Goal: Navigation & Orientation: Understand site structure

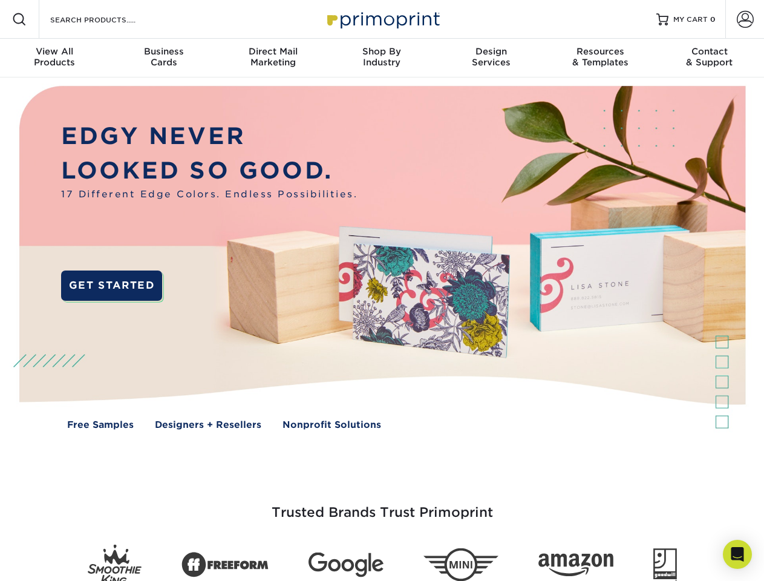
click at [382, 290] on img at bounding box center [382, 266] width 756 height 378
click at [19, 19] on span at bounding box center [19, 19] width 15 height 15
click at [745, 19] on span at bounding box center [745, 19] width 17 height 17
click at [54, 58] on div "View All Products" at bounding box center [54, 57] width 109 height 22
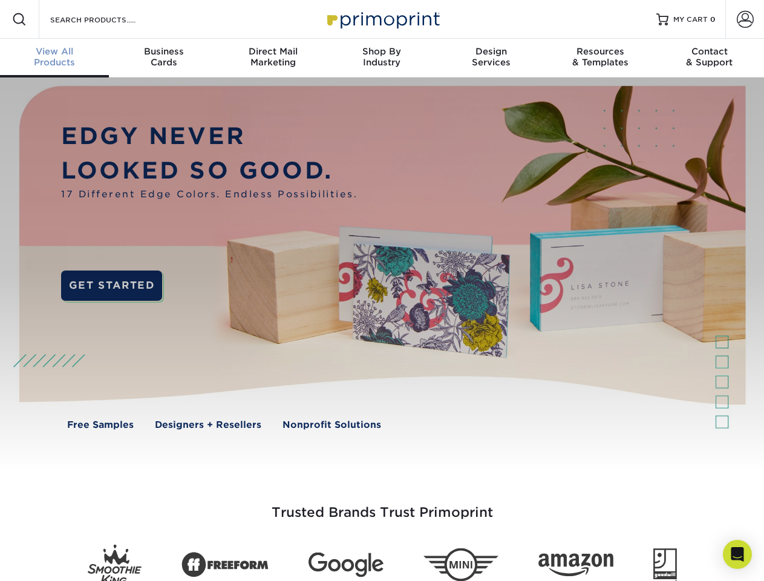
click at [163, 58] on div "Business Cards" at bounding box center [163, 57] width 109 height 22
click at [273, 58] on div "Direct Mail Marketing" at bounding box center [272, 57] width 109 height 22
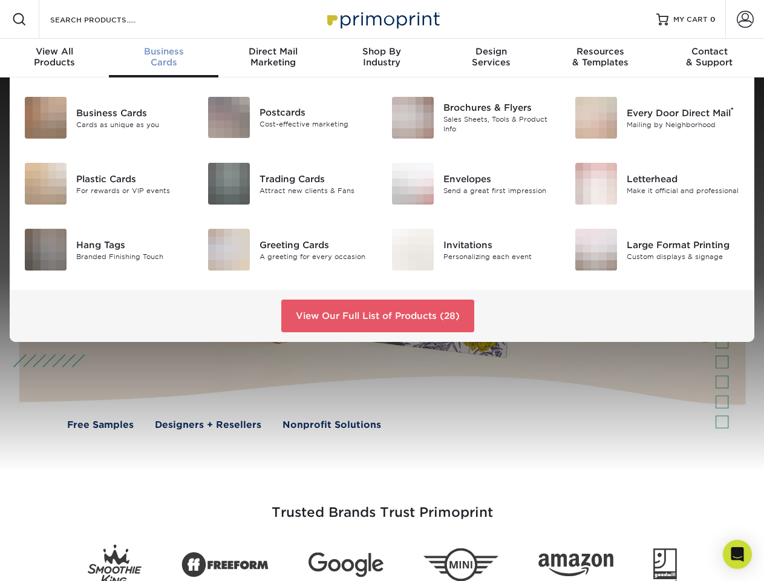
click at [382, 58] on div "Shop By Industry" at bounding box center [381, 57] width 109 height 22
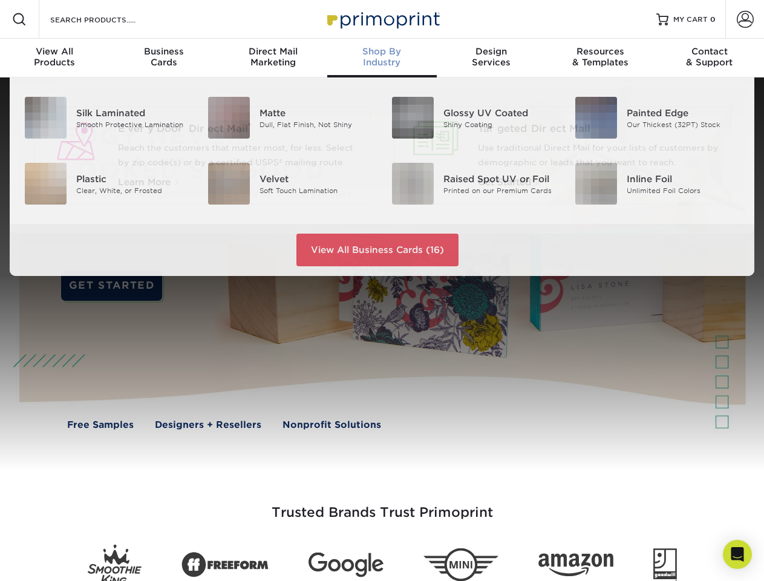
click at [491, 58] on div "Design Services" at bounding box center [491, 57] width 109 height 22
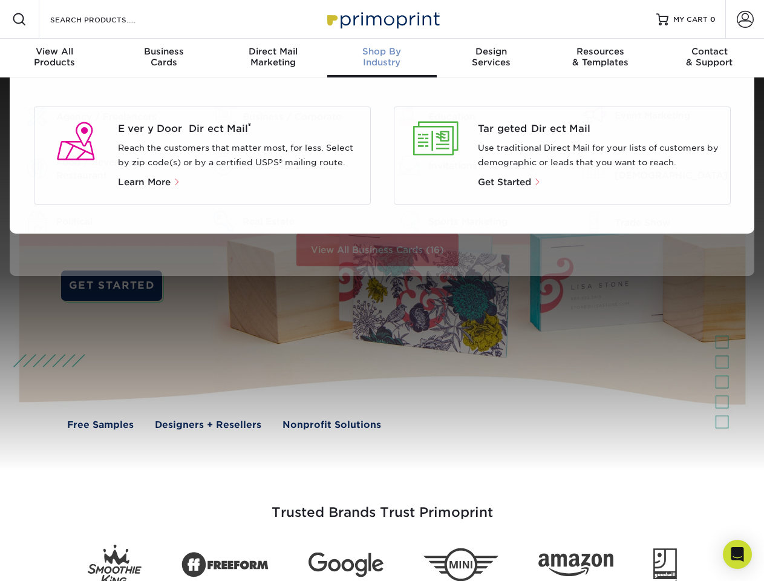
click at [600, 58] on div "Resources & Templates" at bounding box center [600, 57] width 109 height 22
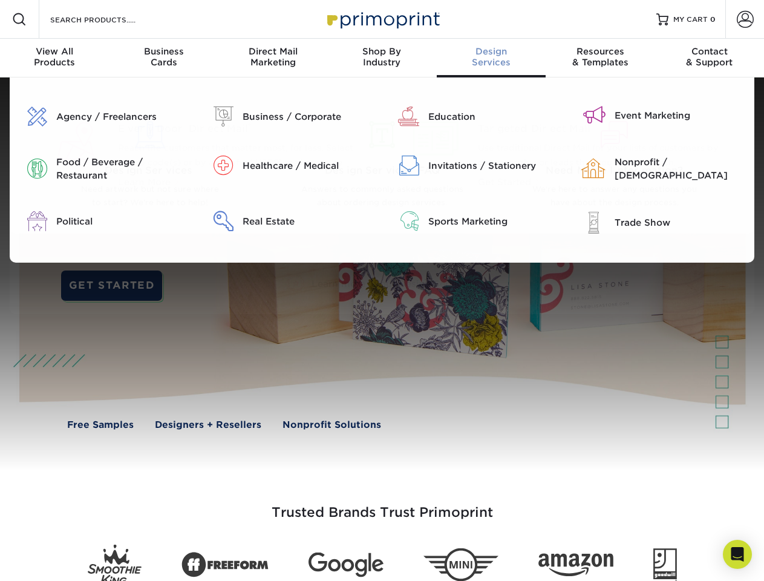
click at [710, 58] on div "Contact & Support" at bounding box center [709, 57] width 109 height 22
